Goal: Check status

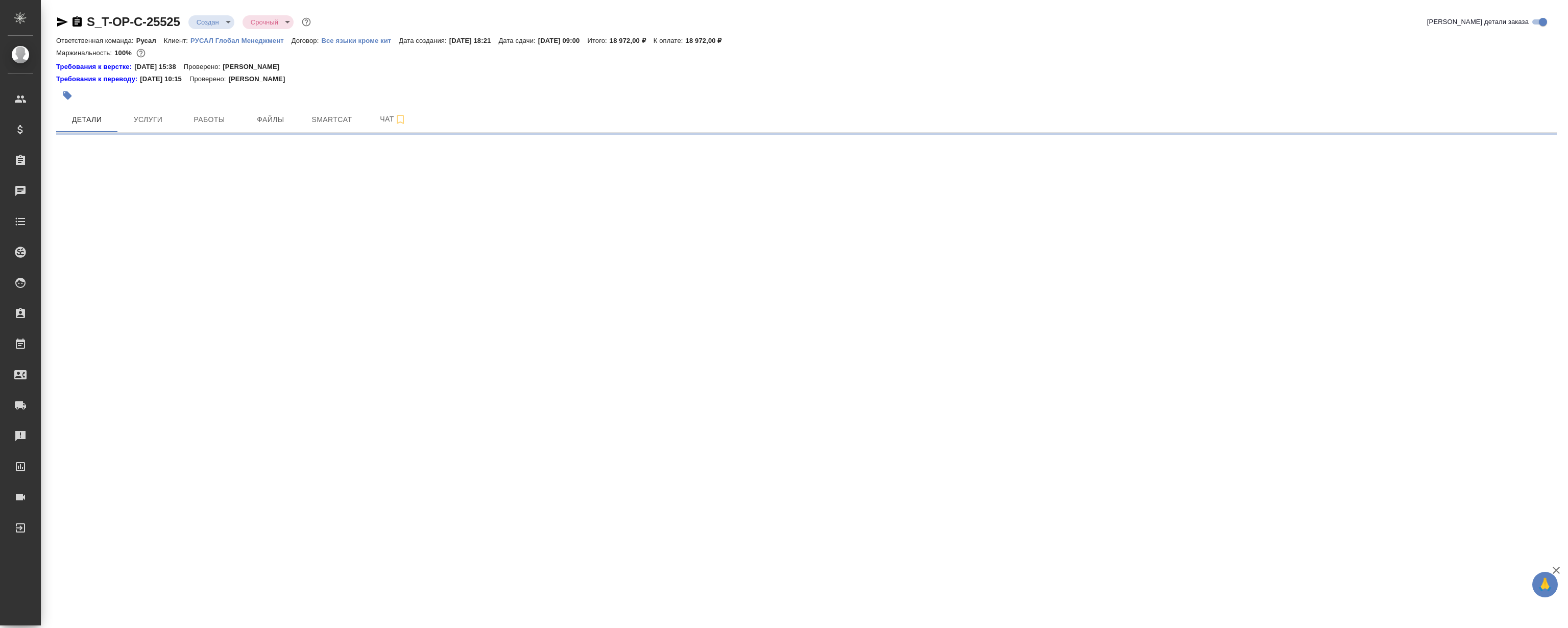
select select "RU"
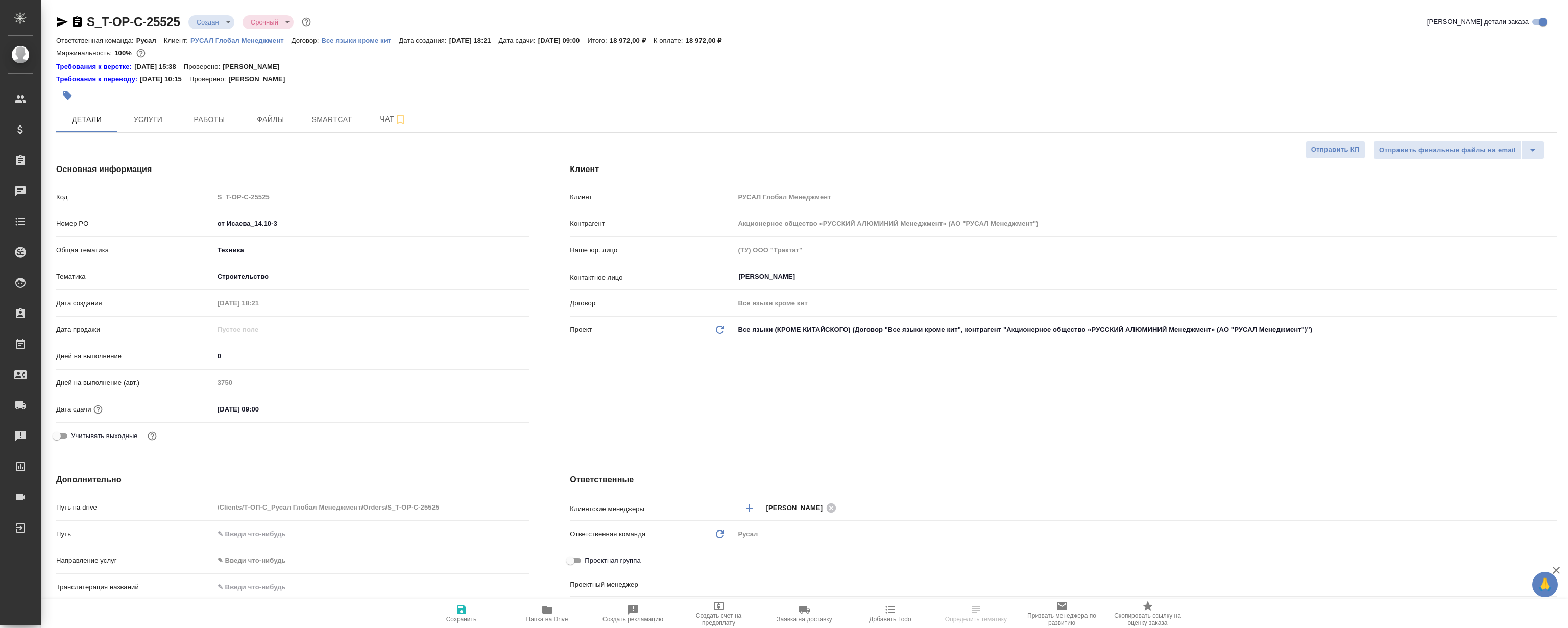
type textarea "x"
type input "[PERSON_NAME]"
click at [192, 117] on span "Работы" at bounding box center [209, 119] width 49 height 13
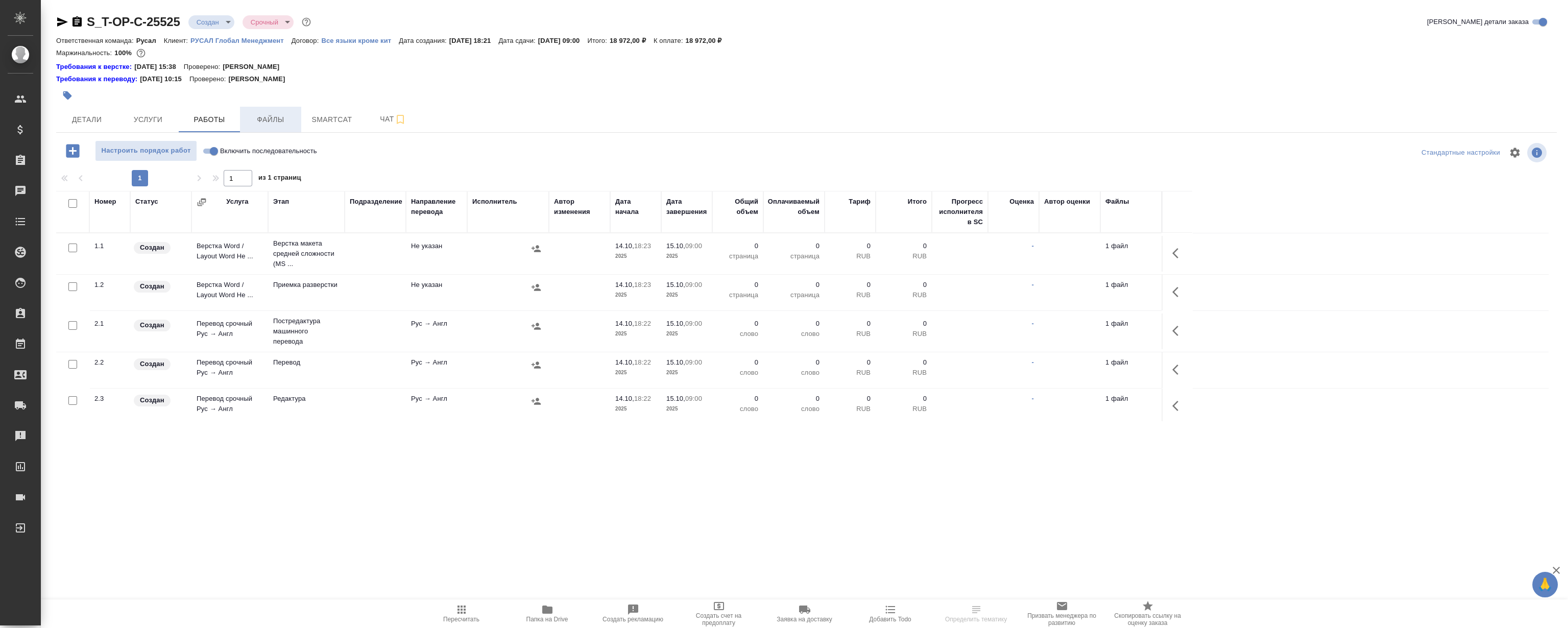
click at [270, 116] on span "Файлы" at bounding box center [270, 119] width 49 height 13
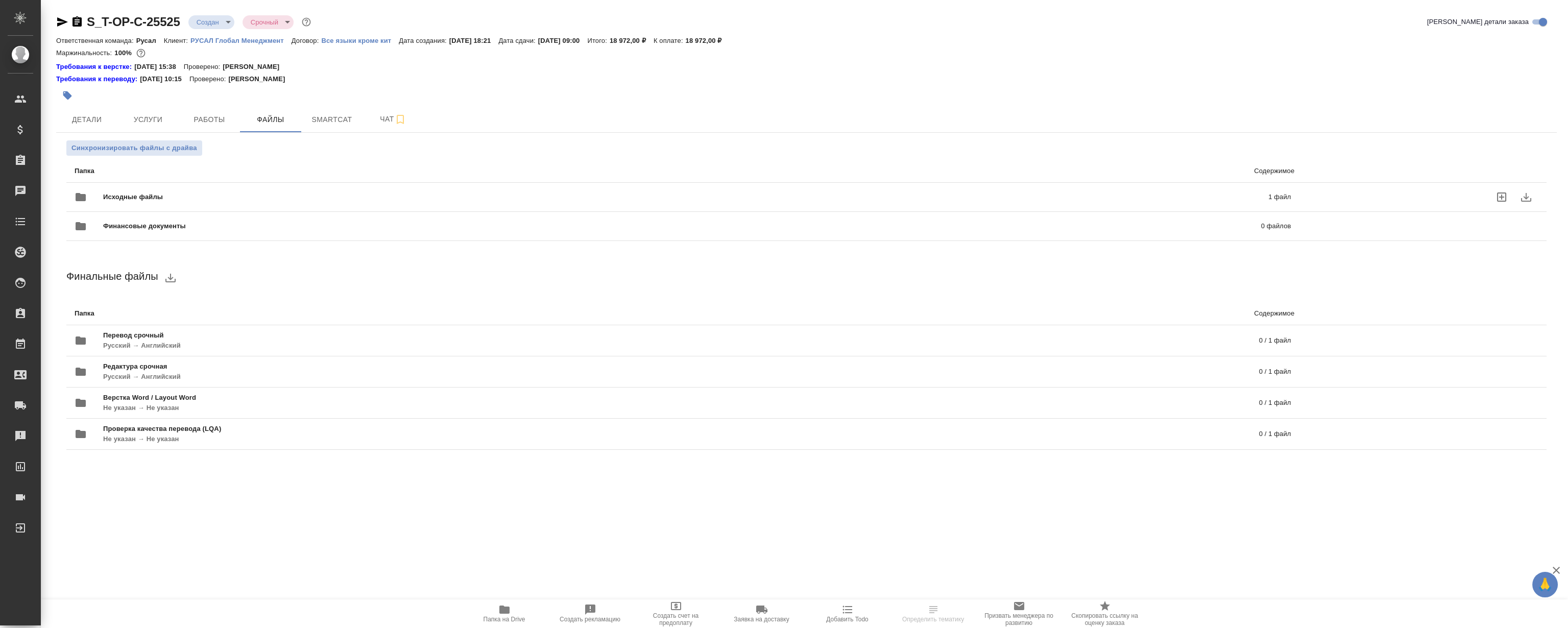
click at [291, 181] on div "Исходные файлы 1 файл" at bounding box center [683, 197] width 1237 height 45
